Goal: Task Accomplishment & Management: Complete application form

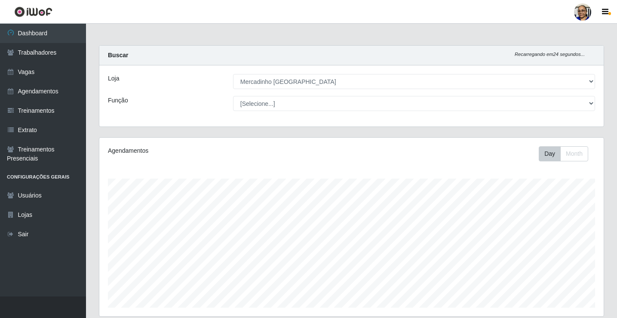
select select "345"
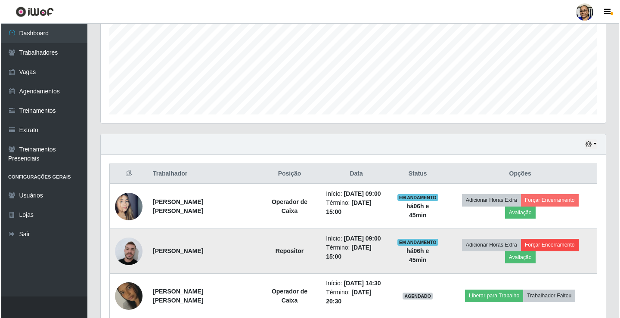
scroll to position [179, 505]
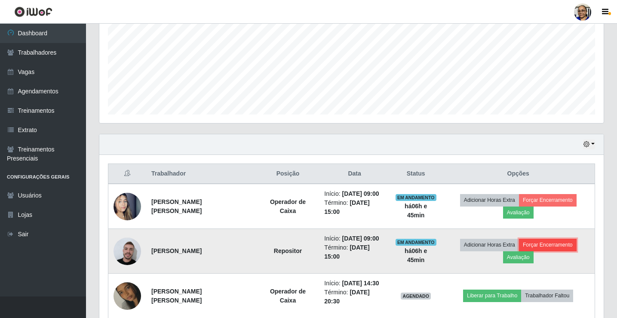
click at [549, 247] on button "Forçar Encerramento" at bounding box center [548, 245] width 58 height 12
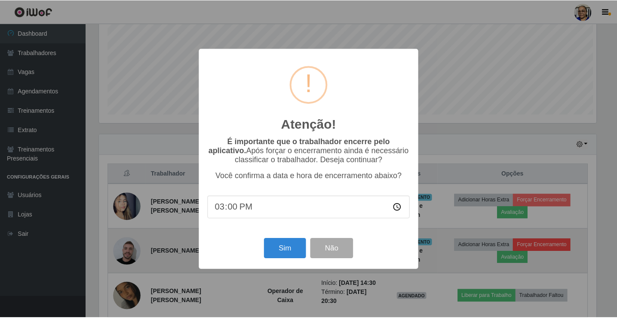
scroll to position [179, 500]
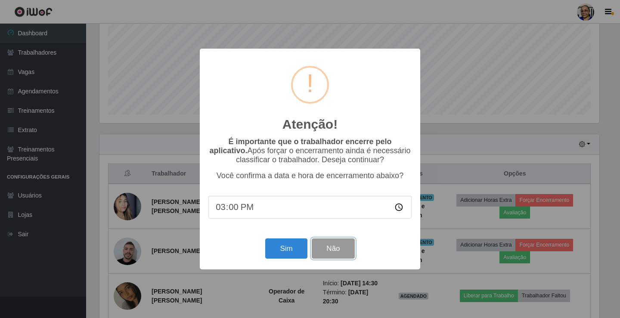
click at [342, 253] on button "Não" at bounding box center [332, 248] width 43 height 20
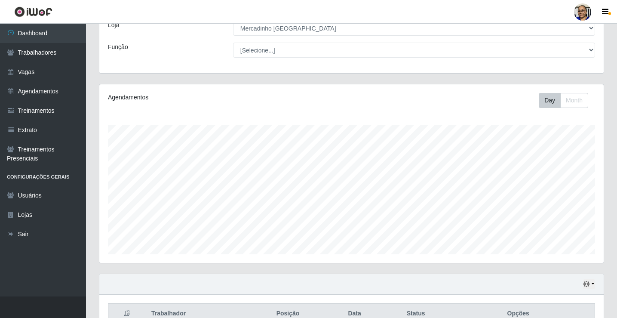
scroll to position [21, 0]
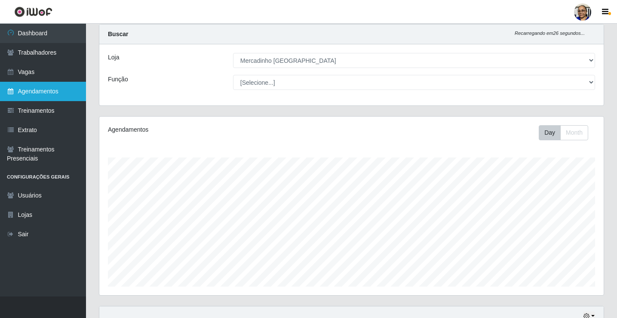
click at [34, 91] on link "Agendamentos" at bounding box center [43, 91] width 86 height 19
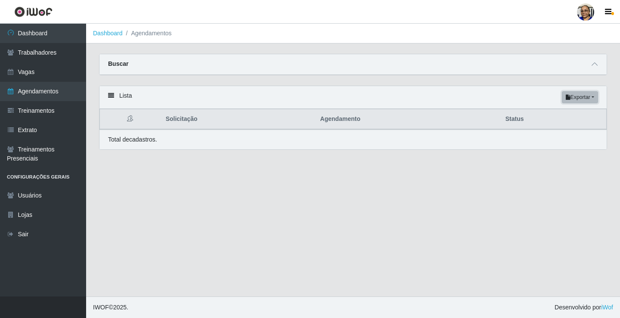
click at [593, 99] on button "Exportar" at bounding box center [579, 97] width 36 height 12
click at [521, 99] on div "Lista Exportar PDF Excel" at bounding box center [352, 97] width 507 height 23
click at [30, 91] on link "Agendamentos" at bounding box center [43, 91] width 86 height 19
click at [30, 69] on link "Vagas" at bounding box center [43, 71] width 86 height 19
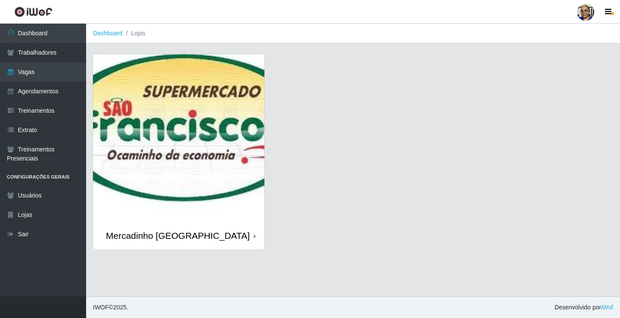
click at [171, 160] on img at bounding box center [178, 137] width 171 height 167
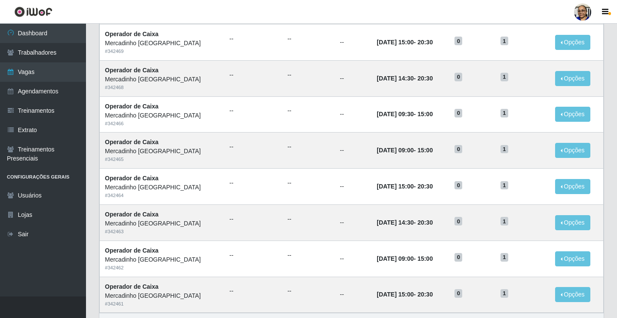
scroll to position [411, 0]
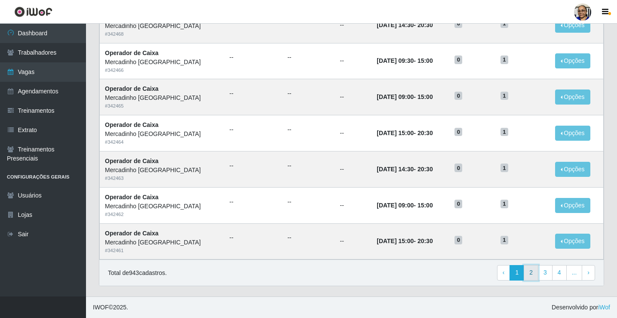
click at [535, 274] on link "2" at bounding box center [531, 272] width 15 height 15
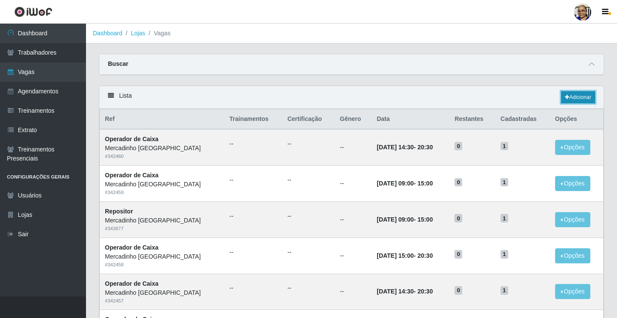
click at [574, 97] on link "Adicionar" at bounding box center [578, 97] width 34 height 12
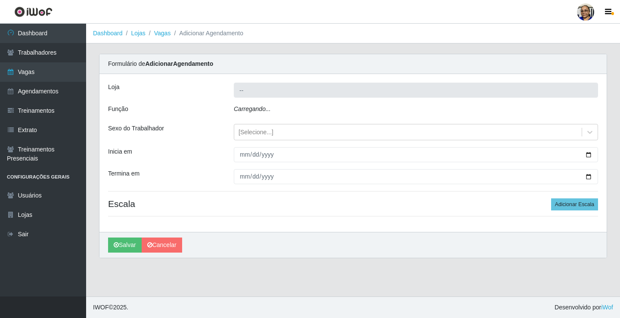
type input "Mercadinho [GEOGRAPHIC_DATA]"
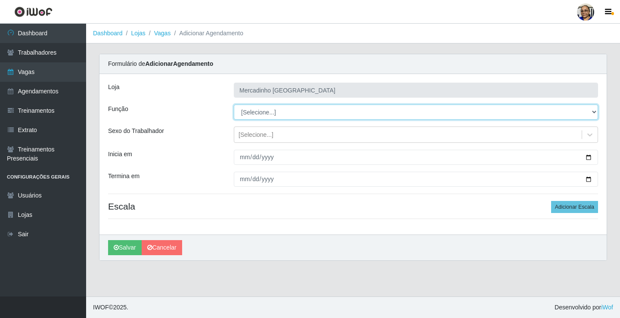
click at [261, 111] on select "[Selecione...] ASG ASG + ASG ++ Balconista de Açougue Balconista de Açougue + O…" at bounding box center [416, 112] width 364 height 15
select select "24"
click at [234, 105] on select "[Selecione...] ASG ASG + ASG ++ Balconista de Açougue Balconista de Açougue + O…" at bounding box center [416, 112] width 364 height 15
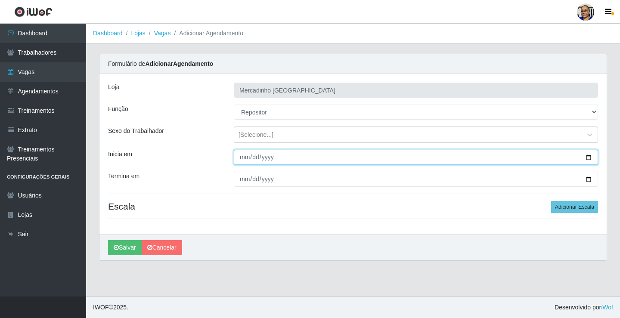
click at [588, 158] on input "Inicia em" at bounding box center [416, 157] width 364 height 15
type input "2025-09-09"
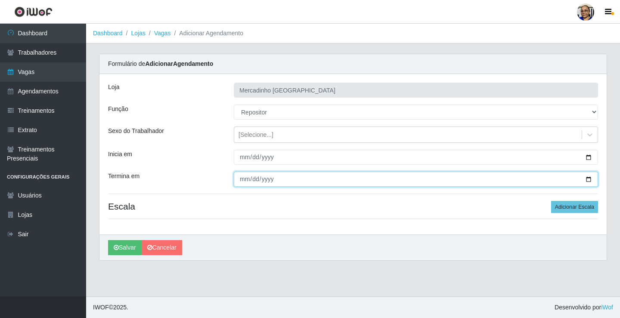
click at [588, 179] on input "Termina em" at bounding box center [416, 179] width 364 height 15
type input "2025-09-10"
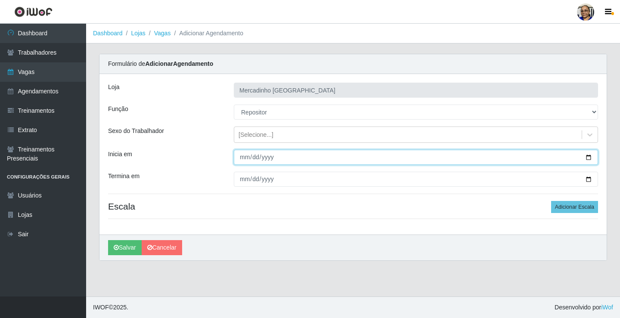
click at [587, 157] on input "2025-09-09" at bounding box center [416, 157] width 364 height 15
type input "2025-09-10"
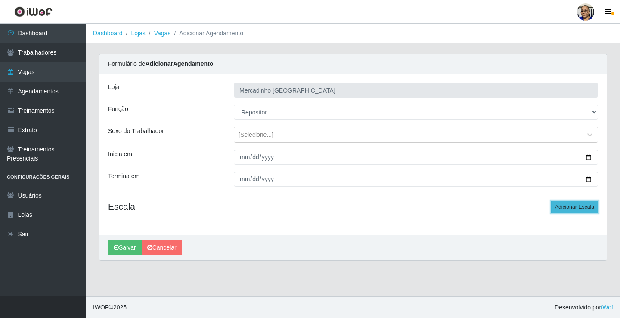
click at [564, 208] on button "Adicionar Escala" at bounding box center [574, 207] width 47 height 12
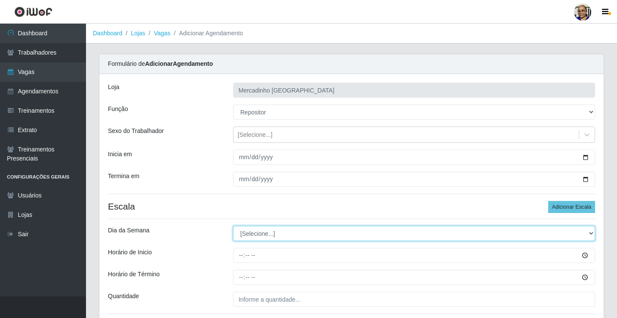
click at [259, 234] on select "[Selecione...] Segunda Terça Quarta Quinta Sexta Sábado Domingo" at bounding box center [414, 233] width 362 height 15
select select "3"
click at [233, 226] on select "[Selecione...] Segunda Terça Quarta Quinta Sexta Sábado Domingo" at bounding box center [414, 233] width 362 height 15
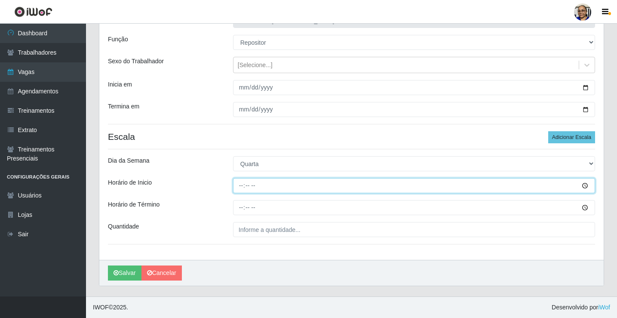
click at [241, 186] on input "Horário de Inicio" at bounding box center [414, 185] width 362 height 15
type input "14:00"
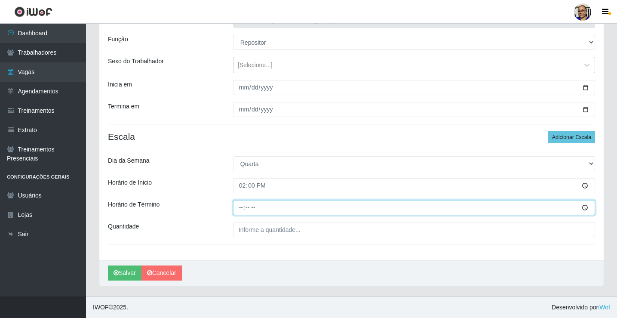
click at [243, 209] on input "Horário de Término" at bounding box center [414, 207] width 362 height 15
type input "20:00"
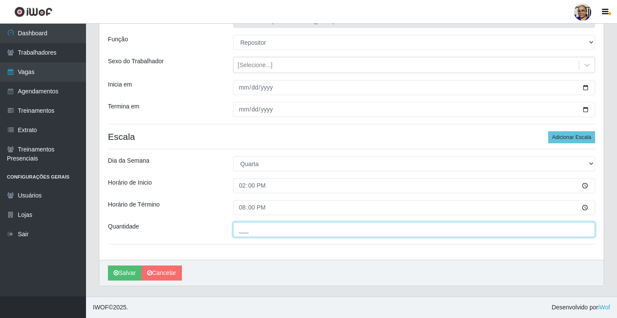
click at [308, 229] on input "___" at bounding box center [414, 229] width 362 height 15
type input "1__"
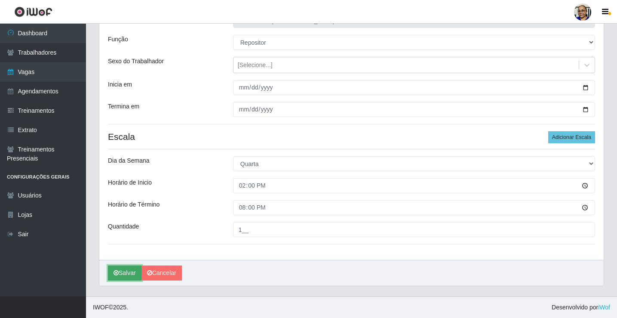
click at [128, 274] on button "Salvar" at bounding box center [125, 272] width 34 height 15
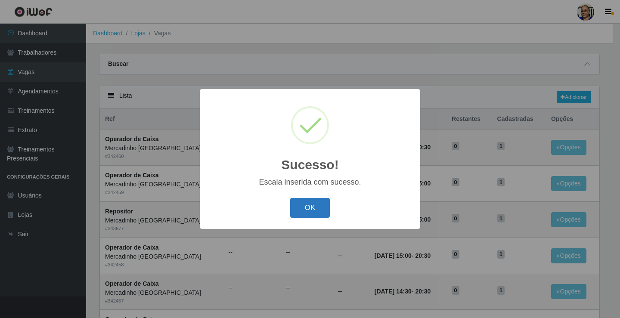
click at [311, 210] on button "OK" at bounding box center [310, 208] width 40 height 20
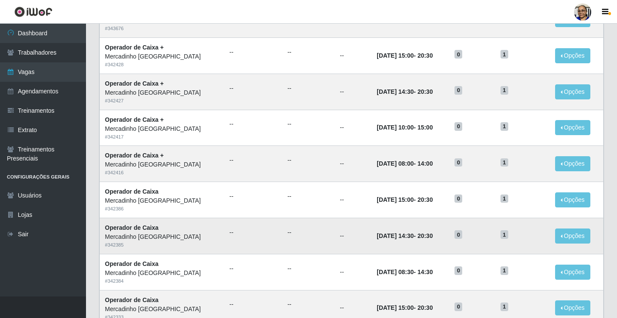
scroll to position [411, 0]
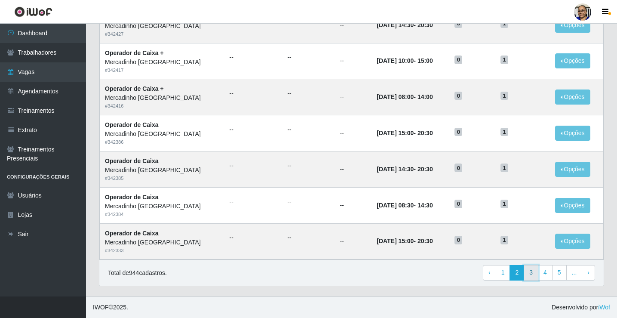
click at [534, 275] on link "3" at bounding box center [531, 272] width 15 height 15
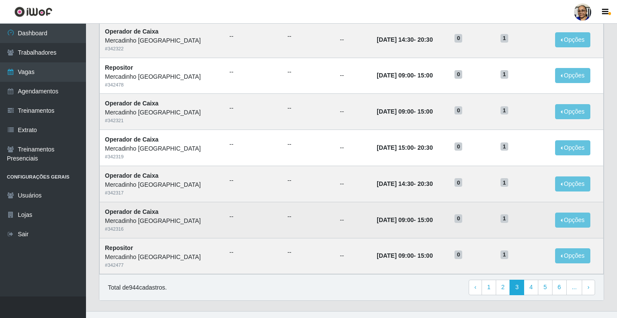
scroll to position [411, 0]
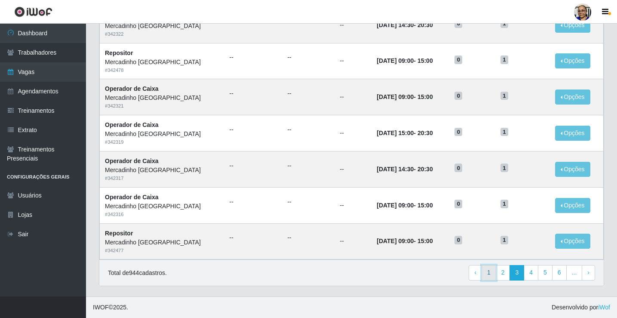
click at [491, 271] on link "1" at bounding box center [489, 272] width 15 height 15
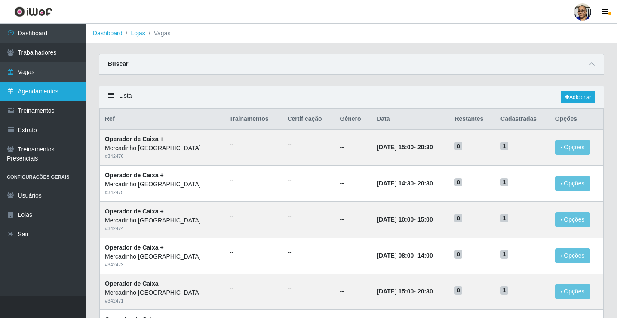
click at [30, 93] on link "Agendamentos" at bounding box center [43, 91] width 86 height 19
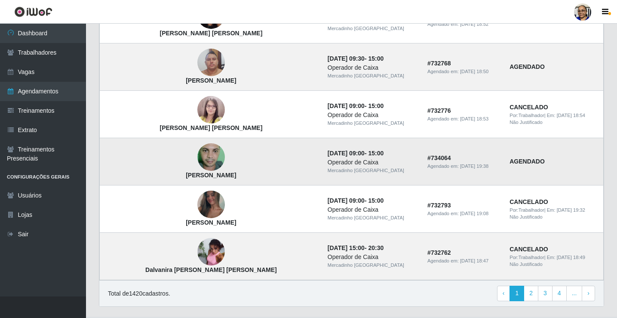
scroll to position [580, 0]
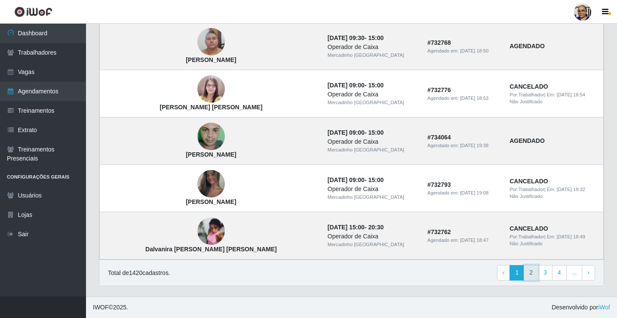
click at [531, 276] on link "2" at bounding box center [531, 272] width 15 height 15
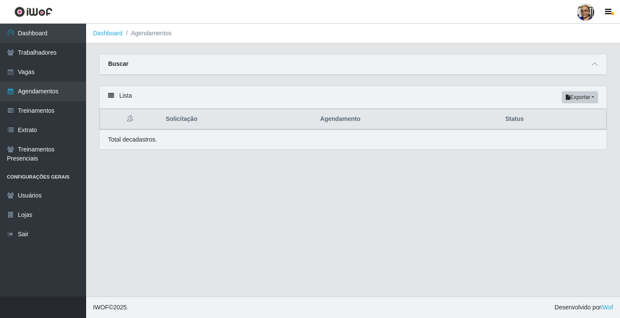
click at [345, 167] on main "Dashboard Agendamentos Carregando... Buscar Início em [GEOGRAPHIC_DATA] em Stat…" at bounding box center [353, 160] width 534 height 273
click at [591, 99] on button "Exportar" at bounding box center [579, 97] width 36 height 12
click at [567, 98] on icon "button" at bounding box center [567, 97] width 5 height 5
click at [574, 99] on button "Exportar" at bounding box center [579, 97] width 36 height 12
click at [525, 100] on div "Lista Exportar PDF Excel" at bounding box center [352, 97] width 507 height 23
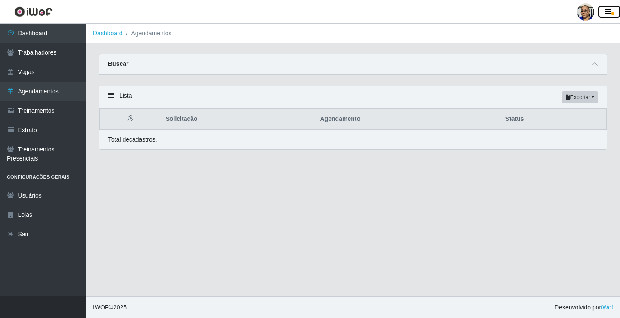
click at [609, 9] on icon "button" at bounding box center [607, 12] width 6 height 8
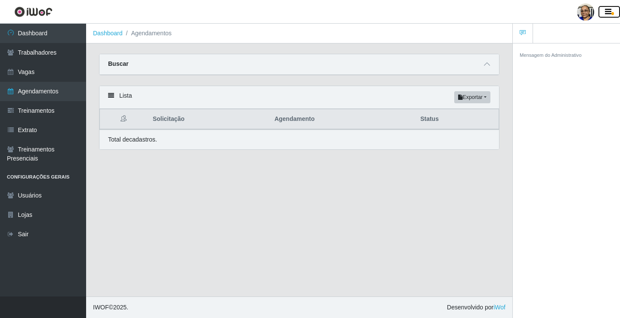
click at [609, 9] on icon "button" at bounding box center [607, 12] width 6 height 8
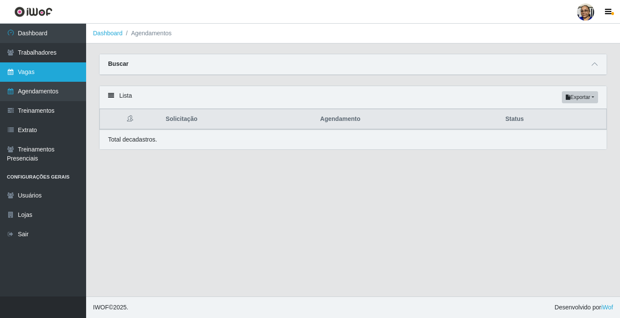
click at [33, 71] on link "Vagas" at bounding box center [43, 71] width 86 height 19
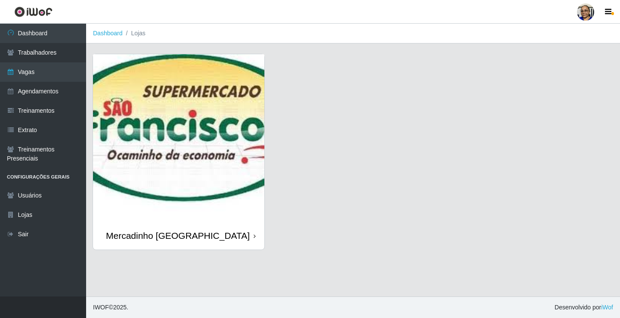
click at [173, 160] on img at bounding box center [178, 137] width 171 height 167
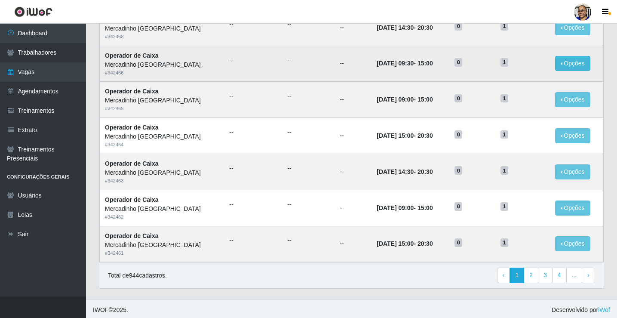
scroll to position [411, 0]
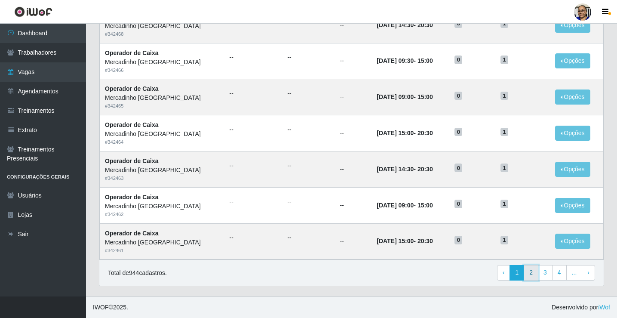
click at [534, 271] on link "2" at bounding box center [531, 272] width 15 height 15
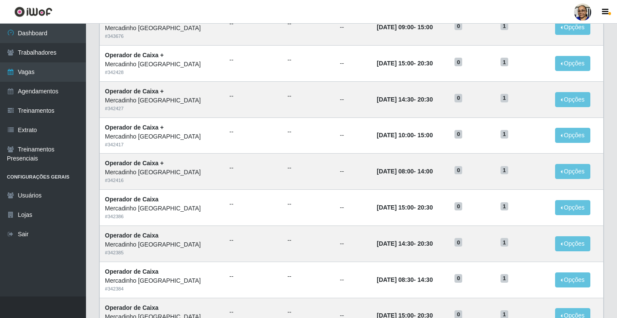
scroll to position [411, 0]
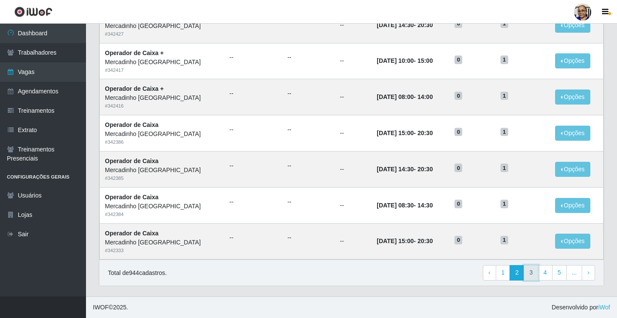
click at [531, 274] on link "3" at bounding box center [531, 272] width 15 height 15
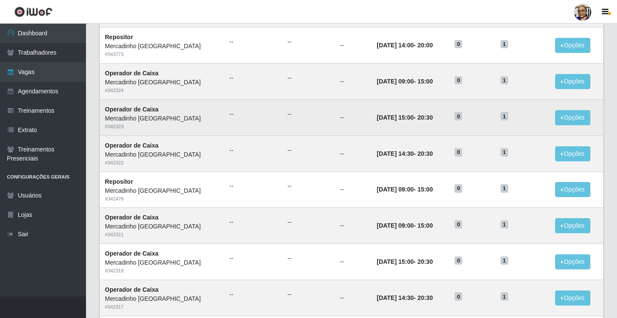
scroll to position [239, 0]
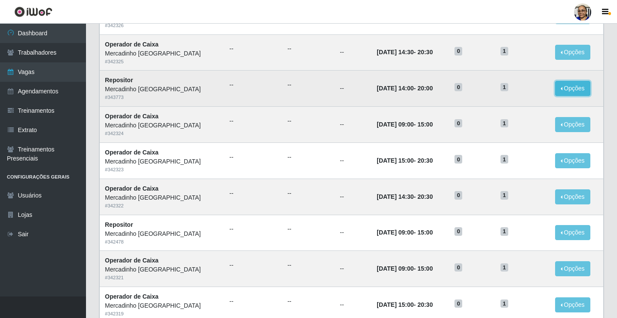
click at [559, 88] on button "Opções" at bounding box center [572, 88] width 35 height 15
click at [575, 105] on td "Opções Editar" at bounding box center [577, 89] width 54 height 36
click at [508, 88] on h5 "1" at bounding box center [523, 86] width 44 height 9
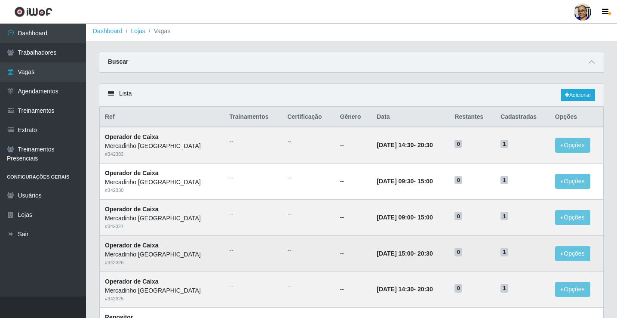
scroll to position [0, 0]
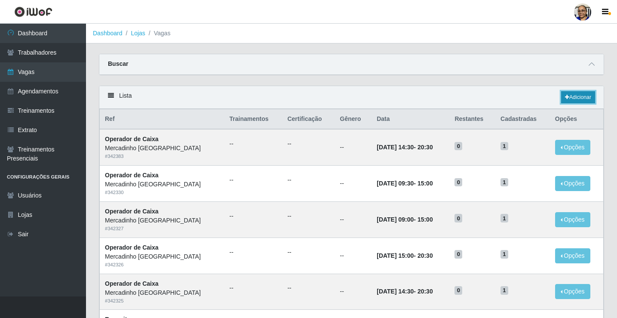
click at [581, 96] on link "Adicionar" at bounding box center [578, 97] width 34 height 12
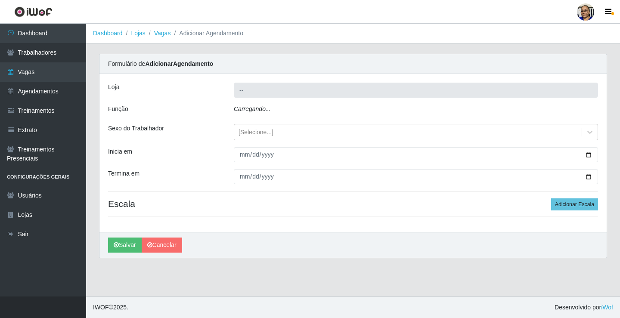
type input "Mercadinho [GEOGRAPHIC_DATA]"
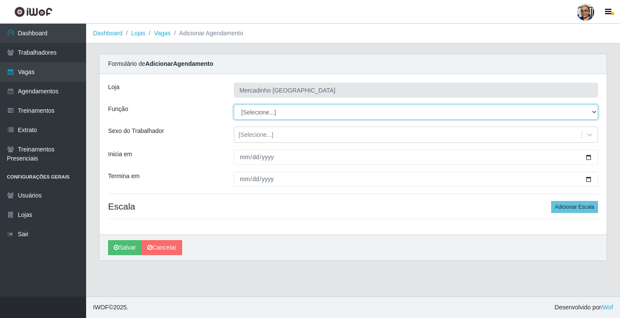
click at [259, 112] on select "[Selecione...] ASG ASG + ASG ++ Balconista de Açougue Balconista de Açougue + O…" at bounding box center [416, 112] width 364 height 15
select select "24"
click at [234, 105] on select "[Selecione...] ASG ASG + ASG ++ Balconista de Açougue Balconista de Açougue + O…" at bounding box center [416, 112] width 364 height 15
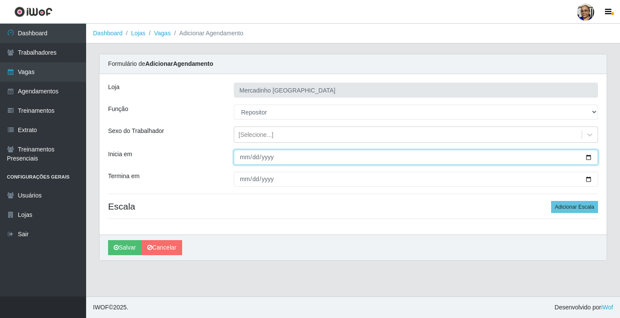
click at [589, 158] on input "Inicia em" at bounding box center [416, 157] width 364 height 15
type input "2025-09-11"
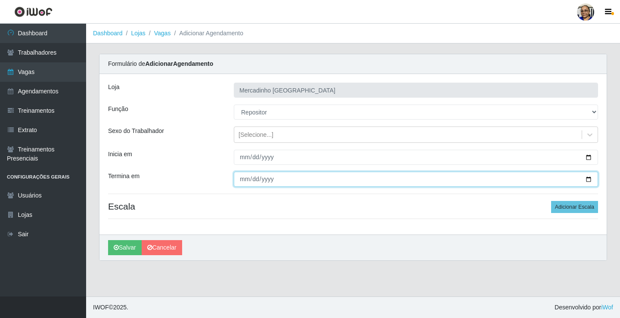
click at [588, 178] on input "Termina em" at bounding box center [416, 179] width 364 height 15
type input "2025-09-11"
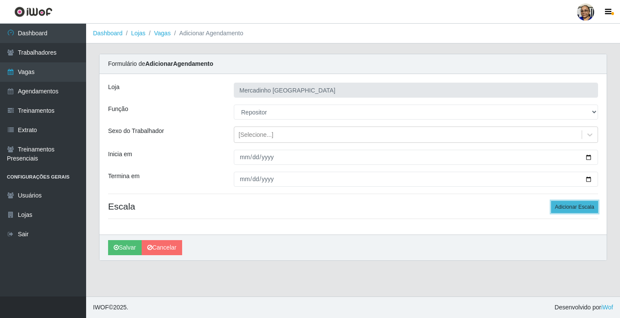
click at [557, 204] on button "Adicionar Escala" at bounding box center [574, 207] width 47 height 12
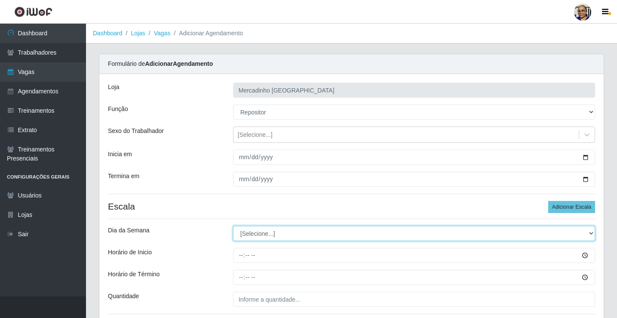
click at [277, 234] on select "[Selecione...] Segunda Terça Quarta Quinta Sexta Sábado Domingo" at bounding box center [414, 233] width 362 height 15
select select "4"
click at [233, 226] on select "[Selecione...] Segunda Terça Quarta Quinta Sexta Sábado Domingo" at bounding box center [414, 233] width 362 height 15
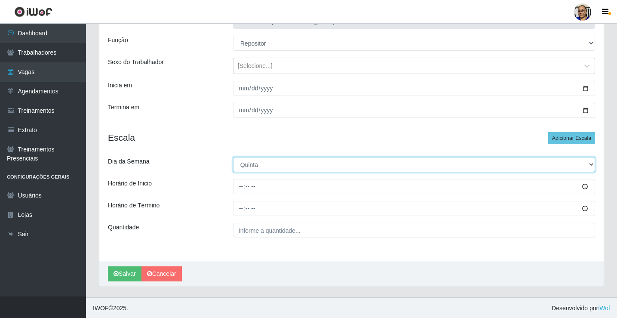
scroll to position [70, 0]
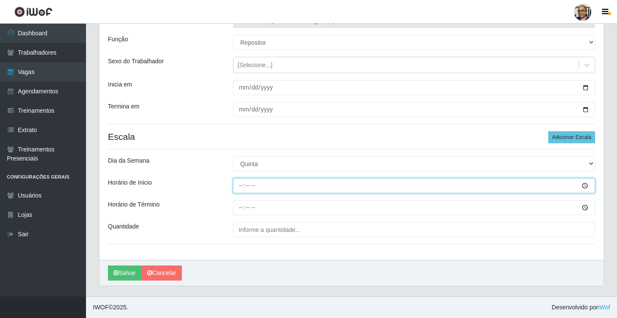
click at [241, 187] on input "Horário de Inicio" at bounding box center [414, 185] width 362 height 15
type input "09:00"
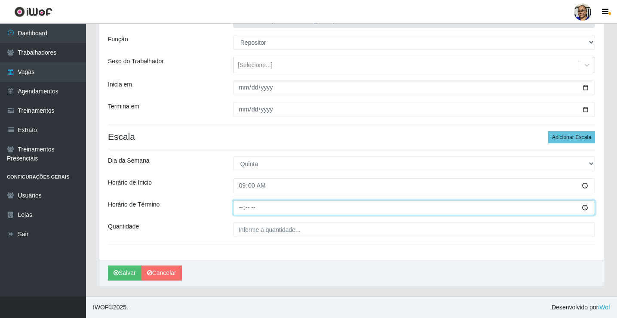
click at [242, 207] on input "Horário de Término" at bounding box center [414, 207] width 362 height 15
type input "15:00"
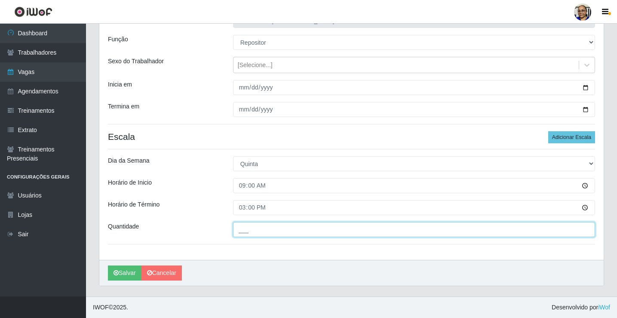
click at [310, 227] on input "___" at bounding box center [414, 229] width 362 height 15
type input "1__"
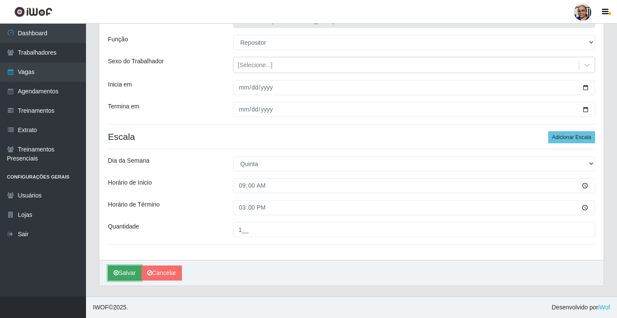
click at [125, 272] on button "Salvar" at bounding box center [125, 272] width 34 height 15
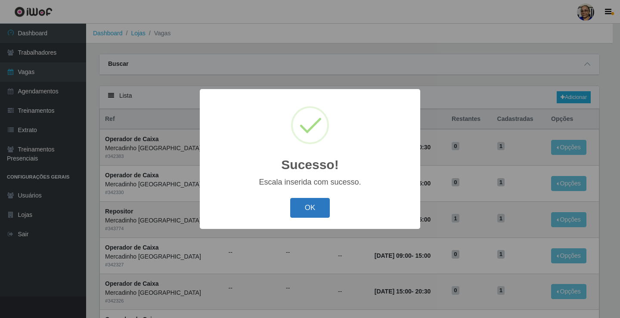
click at [310, 207] on button "OK" at bounding box center [310, 208] width 40 height 20
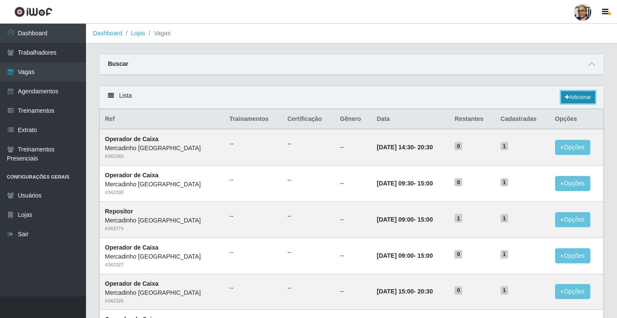
click at [577, 100] on link "Adicionar" at bounding box center [578, 97] width 34 height 12
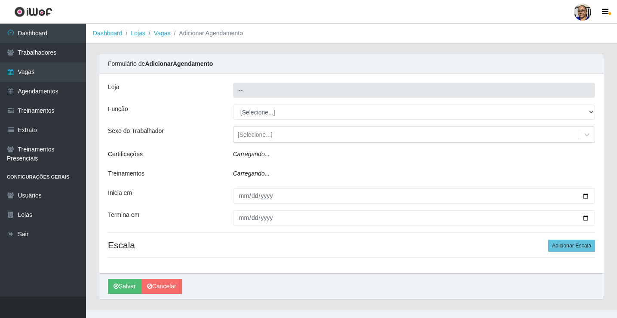
type input "Mercadinho [GEOGRAPHIC_DATA]"
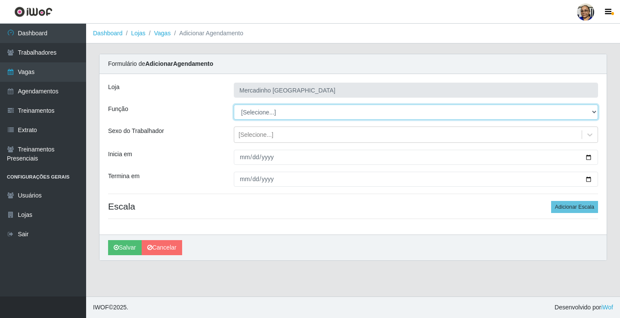
click at [250, 112] on select "[Selecione...] ASG ASG + ASG ++ Balconista de Açougue Balconista de Açougue + O…" at bounding box center [416, 112] width 364 height 15
select select "24"
click at [234, 105] on select "[Selecione...] ASG ASG + ASG ++ Balconista de Açougue Balconista de Açougue + O…" at bounding box center [416, 112] width 364 height 15
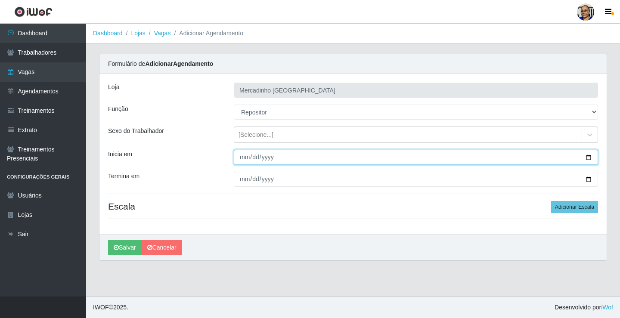
click at [588, 158] on input "Inicia em" at bounding box center [416, 157] width 364 height 15
type input "2025-09-12"
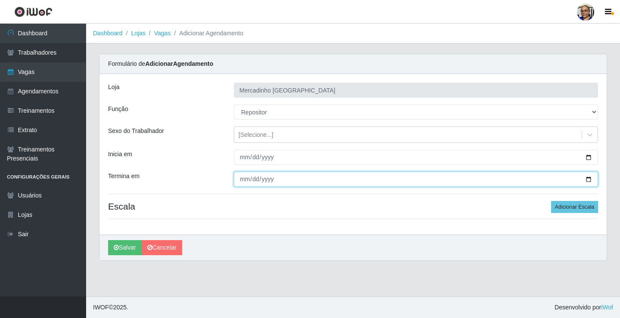
click at [587, 180] on input "Termina em" at bounding box center [416, 179] width 364 height 15
type input "2025-09-12"
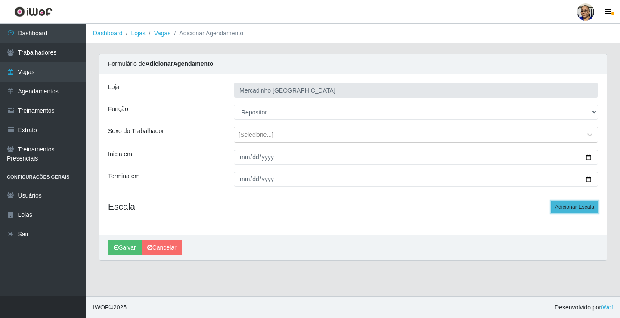
click at [578, 208] on button "Adicionar Escala" at bounding box center [574, 207] width 47 height 12
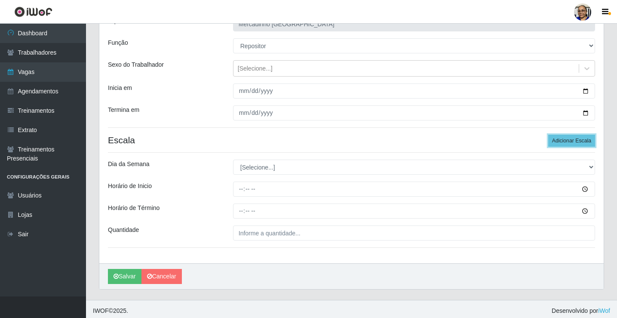
scroll to position [70, 0]
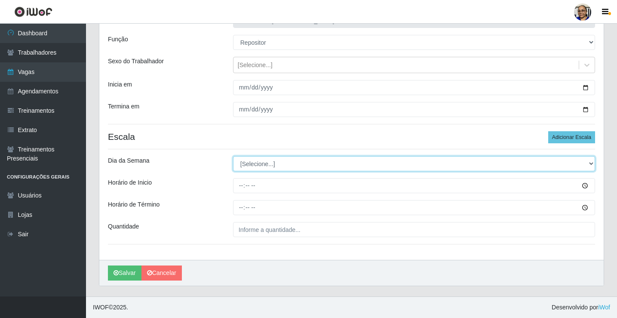
click at [257, 165] on select "[Selecione...] Segunda Terça Quarta Quinta Sexta Sábado Domingo" at bounding box center [414, 163] width 362 height 15
select select "5"
click at [233, 156] on select "[Selecione...] Segunda Terça Quarta Quinta Sexta Sábado Domingo" at bounding box center [414, 163] width 362 height 15
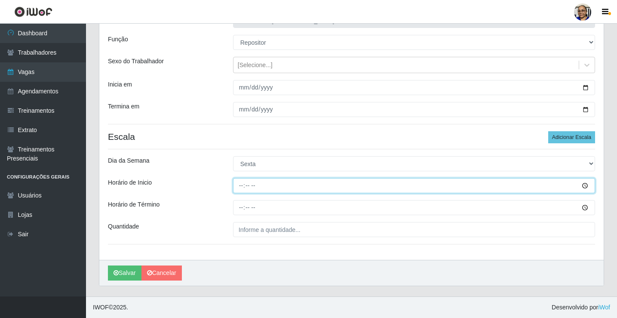
click at [243, 187] on input "Horário de Inicio" at bounding box center [414, 185] width 362 height 15
type input "09:00"
click at [244, 184] on input "09:00" at bounding box center [414, 185] width 362 height 15
type input "14:00"
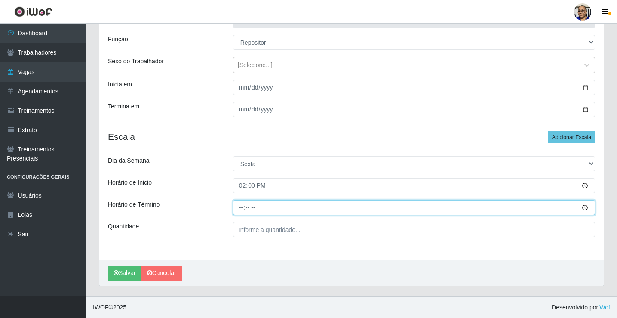
click at [241, 208] on input "Horário de Término" at bounding box center [414, 207] width 362 height 15
type input "20:00"
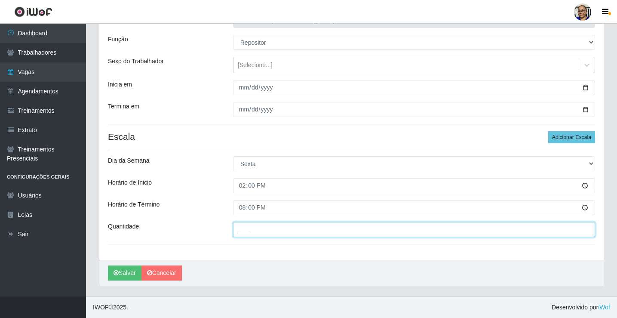
click at [308, 228] on input "___" at bounding box center [414, 229] width 362 height 15
type input "1__"
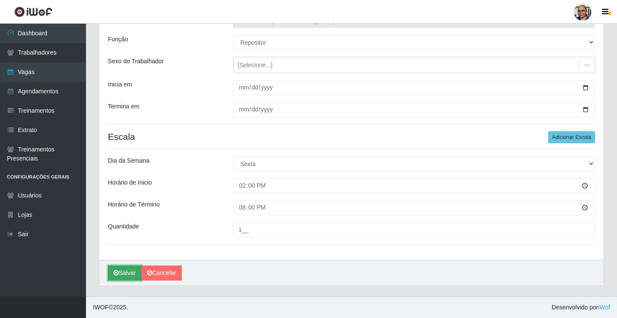
click at [134, 273] on button "Salvar" at bounding box center [125, 272] width 34 height 15
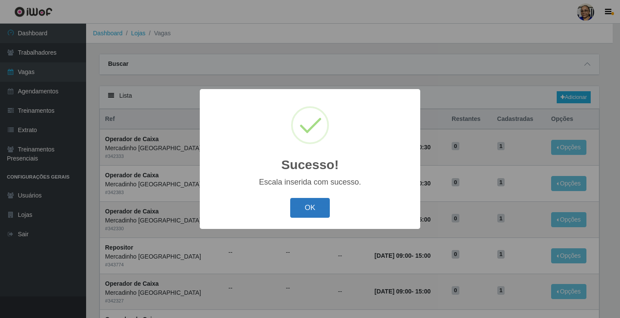
click at [315, 210] on button "OK" at bounding box center [310, 208] width 40 height 20
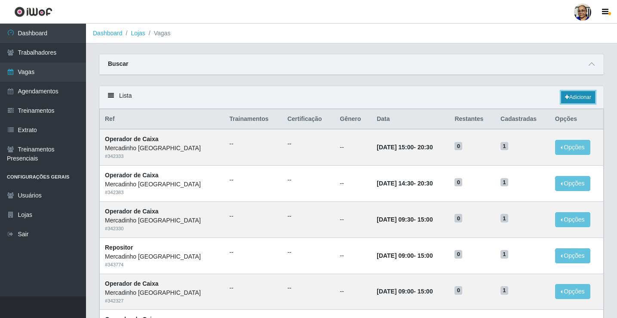
click at [576, 96] on link "Adicionar" at bounding box center [578, 97] width 34 height 12
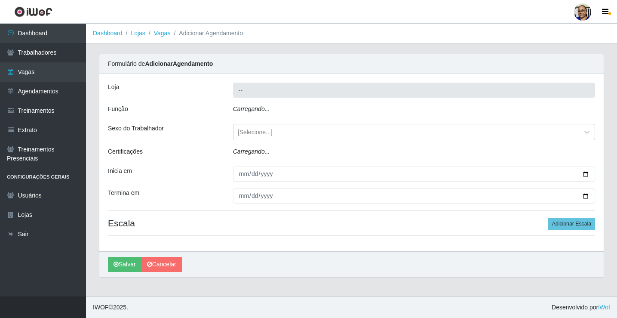
type input "Mercadinho [GEOGRAPHIC_DATA]"
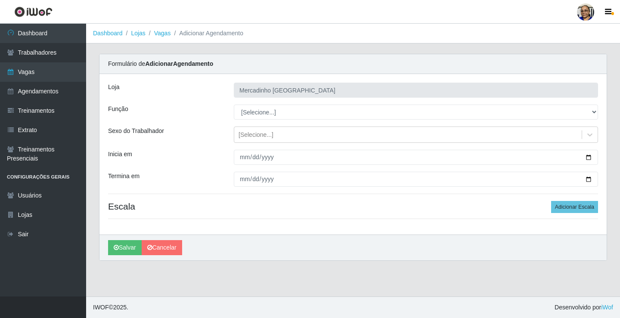
click at [290, 121] on div "Loja Mercadinho São Francisco Função [Selecione...] ASG ASG + ASG ++ Balconista…" at bounding box center [352, 154] width 507 height 160
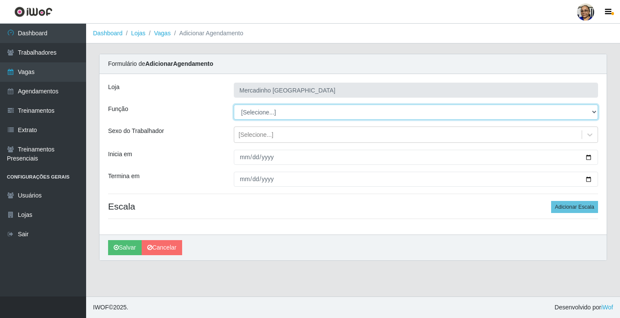
click at [292, 114] on select "[Selecione...] ASG ASG + ASG ++ Balconista de Açougue Balconista de Açougue + O…" at bounding box center [416, 112] width 364 height 15
select select "82"
click at [234, 105] on select "[Selecione...] ASG ASG + ASG ++ Balconista de Açougue Balconista de Açougue + O…" at bounding box center [416, 112] width 364 height 15
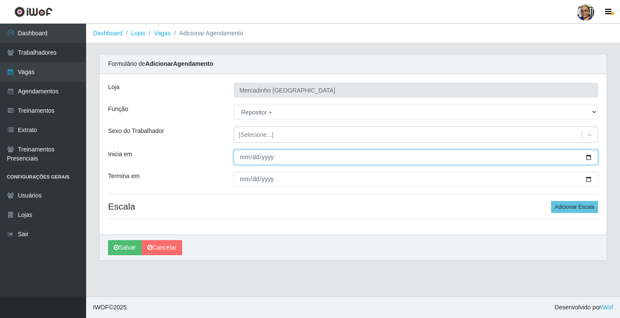
click at [589, 156] on input "Inicia em" at bounding box center [416, 157] width 364 height 15
type input "2025-09-13"
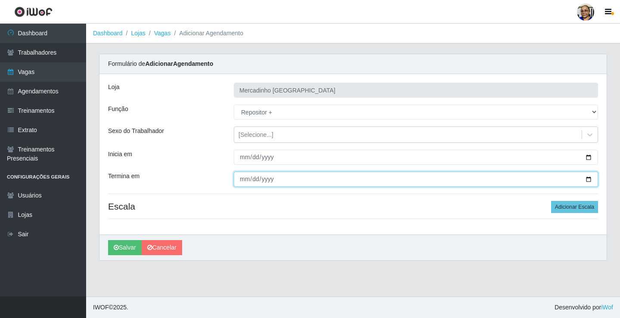
click at [588, 179] on input "Termina em" at bounding box center [416, 179] width 364 height 15
type input "2025-09-13"
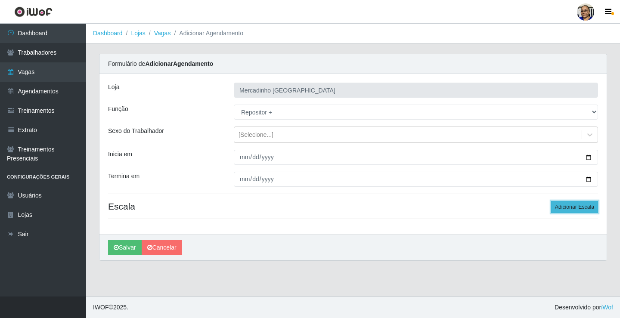
click at [564, 207] on button "Adicionar Escala" at bounding box center [574, 207] width 47 height 12
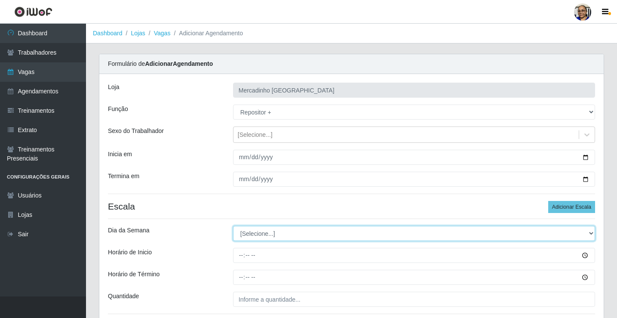
click at [247, 234] on select "[Selecione...] Segunda Terça Quarta Quinta Sexta Sábado Domingo" at bounding box center [414, 233] width 362 height 15
select select "6"
click at [233, 226] on select "[Selecione...] Segunda Terça Quarta Quinta Sexta Sábado Domingo" at bounding box center [414, 233] width 362 height 15
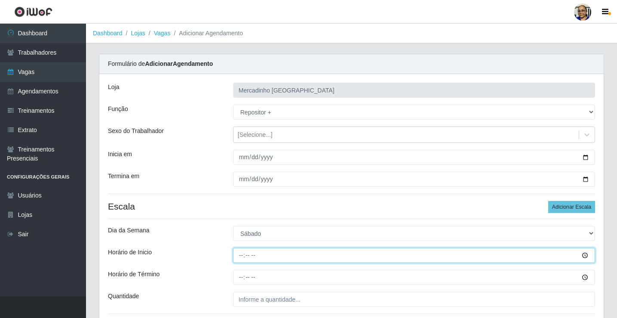
click at [244, 256] on input "Horário de Inicio" at bounding box center [414, 255] width 362 height 15
type input "09:00"
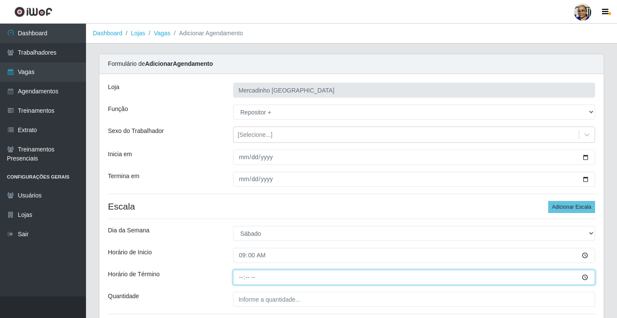
click at [241, 277] on input "Horário de Término" at bounding box center [414, 277] width 362 height 15
type input "15:00"
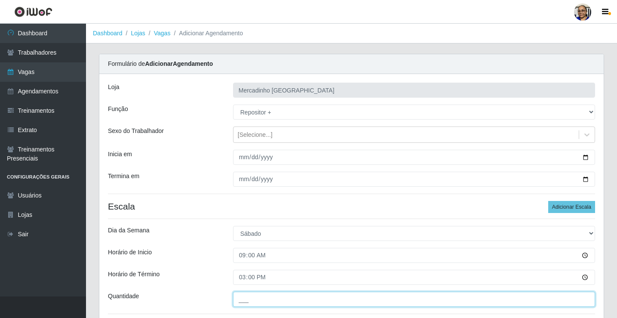
click at [315, 300] on input "___" at bounding box center [414, 299] width 362 height 15
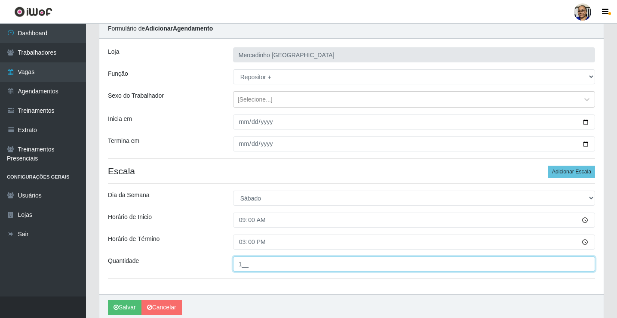
scroll to position [70, 0]
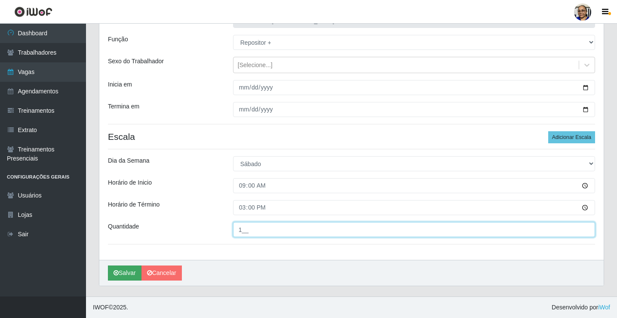
type input "1__"
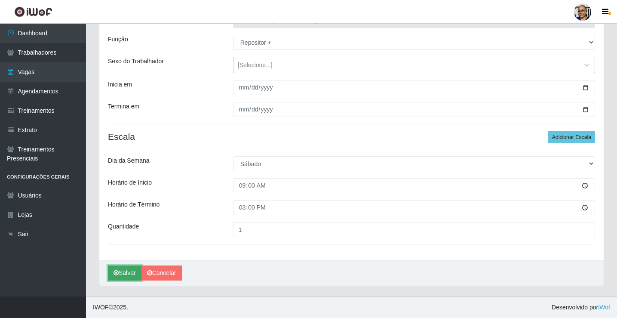
click at [131, 274] on button "Salvar" at bounding box center [125, 272] width 34 height 15
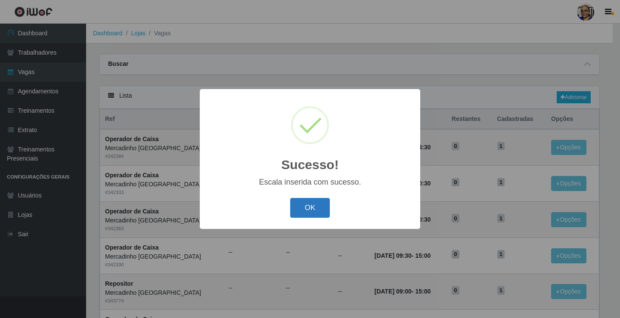
click at [306, 209] on button "OK" at bounding box center [310, 208] width 40 height 20
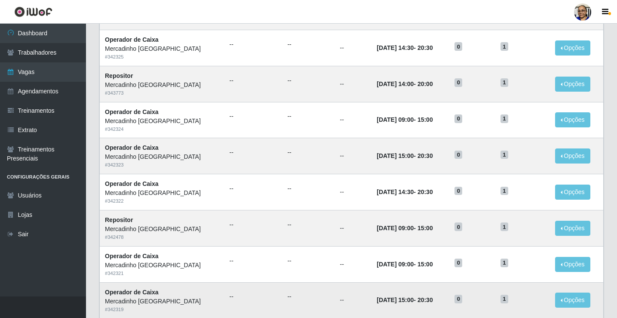
scroll to position [411, 0]
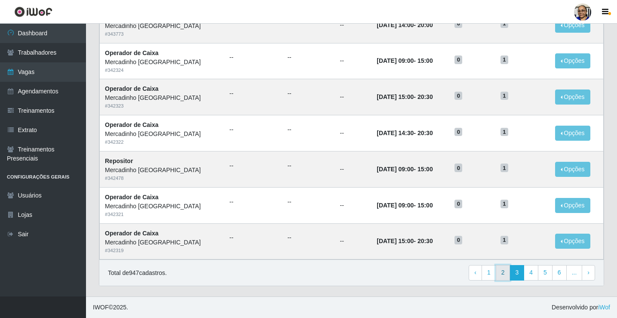
click at [505, 274] on link "2" at bounding box center [503, 272] width 15 height 15
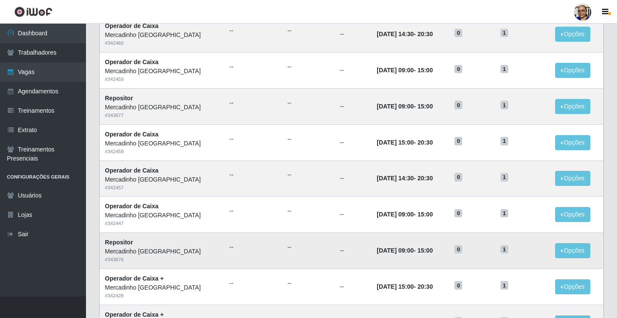
scroll to position [86, 0]
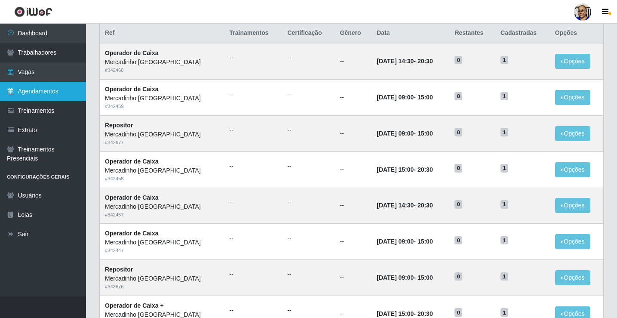
click at [36, 91] on link "Agendamentos" at bounding box center [43, 91] width 86 height 19
